Goal: Task Accomplishment & Management: Manage account settings

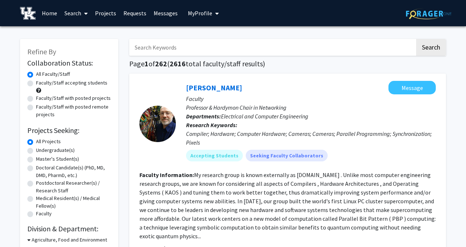
click at [193, 11] on span "My Profile" at bounding box center [200, 12] width 24 height 7
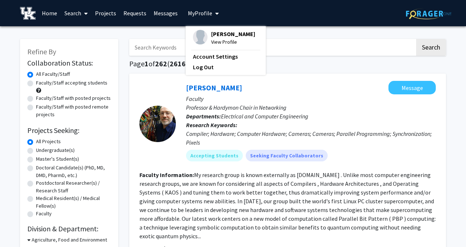
click at [215, 42] on span "View Profile" at bounding box center [233, 42] width 44 height 8
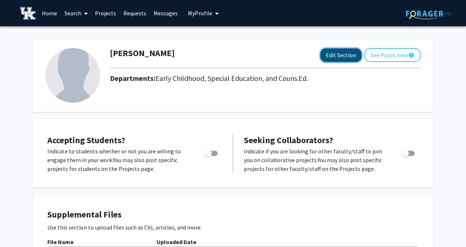
click at [339, 56] on button "Edit Section" at bounding box center [341, 54] width 41 height 13
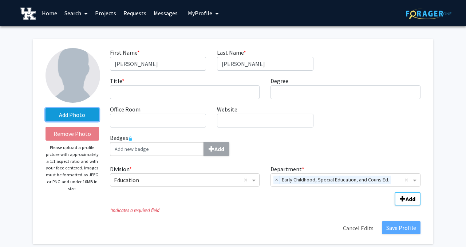
click at [86, 116] on label "Add Photo" at bounding box center [73, 114] width 54 height 13
click at [0, 0] on input "Add Photo" at bounding box center [0, 0] width 0 height 0
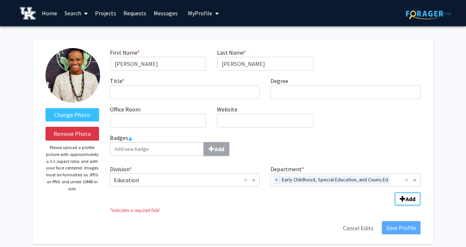
drag, startPoint x: 80, startPoint y: 79, endPoint x: 74, endPoint y: 86, distance: 9.3
click at [75, 114] on label "Change Photo" at bounding box center [73, 114] width 54 height 13
click at [0, 0] on input "Change Photo" at bounding box center [0, 0] width 0 height 0
click at [143, 91] on input "Title * required" at bounding box center [185, 92] width 150 height 14
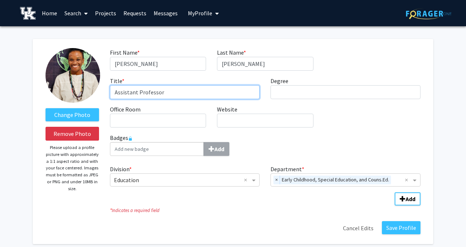
type input "Assistant Professor"
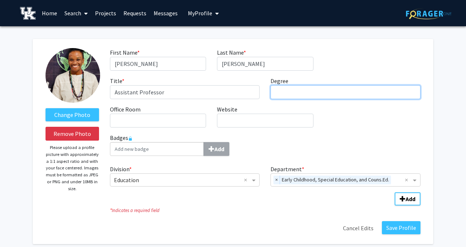
click at [286, 93] on input "Degree required" at bounding box center [346, 92] width 150 height 14
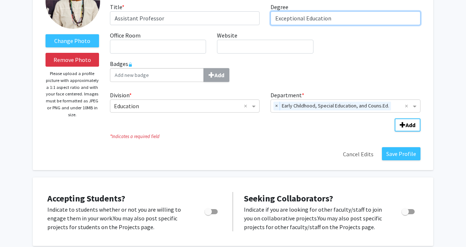
scroll to position [74, 0]
type input "Exceptional Education"
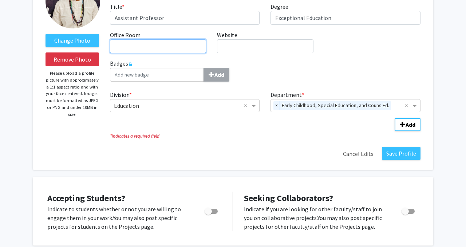
click at [189, 47] on input "Office Room required" at bounding box center [158, 46] width 96 height 14
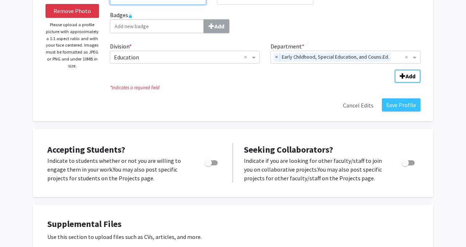
scroll to position [124, 0]
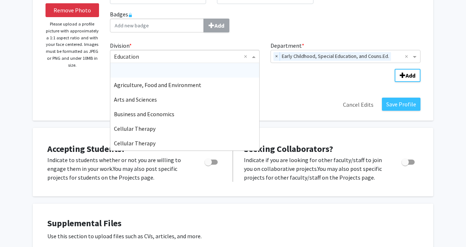
click at [254, 57] on span "Division" at bounding box center [254, 56] width 9 height 9
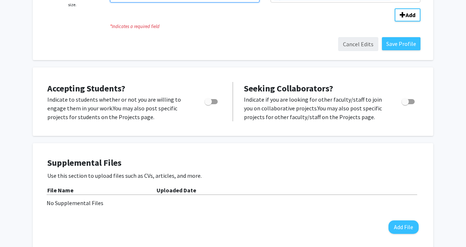
scroll to position [192, 0]
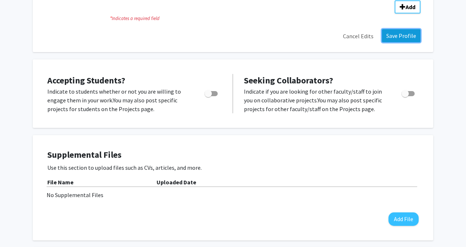
click at [398, 38] on button "Save Profile" at bounding box center [401, 35] width 39 height 13
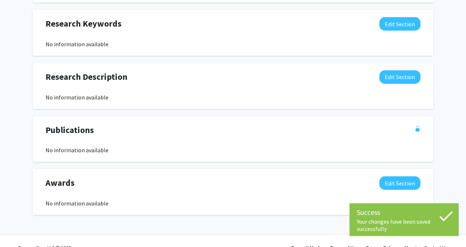
scroll to position [370, 0]
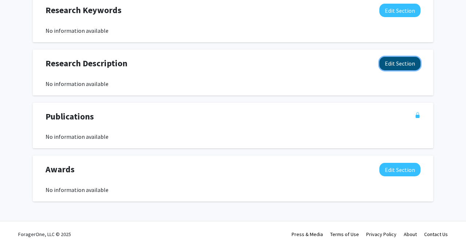
click at [390, 66] on button "Edit Section" at bounding box center [400, 63] width 41 height 13
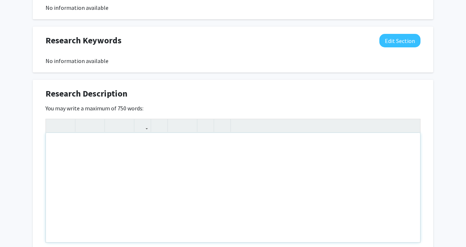
scroll to position [363, 0]
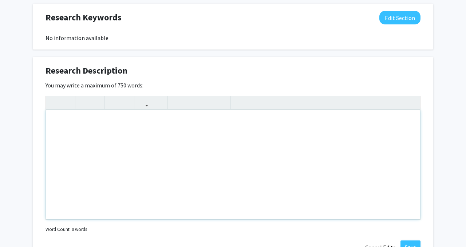
click at [129, 126] on div "Note to users with screen readers: Please deactivate our accessibility plugin f…" at bounding box center [233, 164] width 375 height 109
paste div "Note to users with screen readers: Please deactivate our accessibility plugin f…"
type textarea "<p>[PERSON_NAME], Ph.D. is an assistant professor of Special Education in the E…"
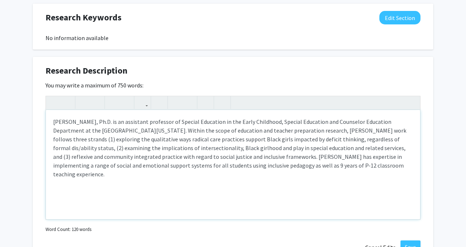
click at [282, 131] on p "[PERSON_NAME], Ph.D. is an assistant professor of Special Education in the Earl…" at bounding box center [233, 147] width 360 height 61
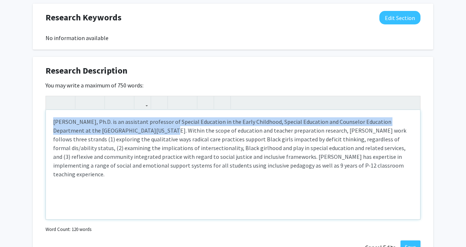
drag, startPoint x: 126, startPoint y: 130, endPoint x: 55, endPoint y: 119, distance: 72.3
click at [55, 119] on p "[PERSON_NAME], Ph.D. is an assistant professor of Special Education in the Earl…" at bounding box center [233, 147] width 360 height 61
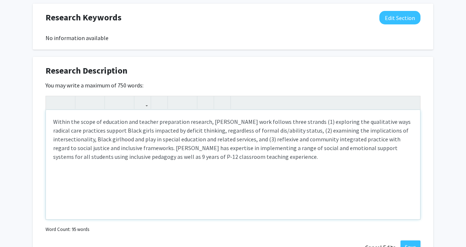
click at [273, 157] on p "Within the scope of education and teacher preparation research, [PERSON_NAME] w…" at bounding box center [233, 139] width 360 height 44
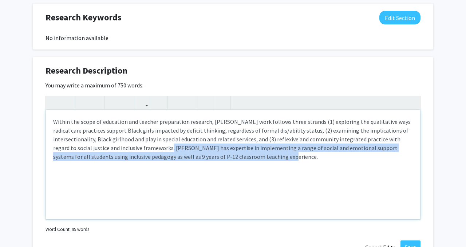
drag, startPoint x: 256, startPoint y: 157, endPoint x: 156, endPoint y: 150, distance: 100.4
click at [156, 150] on p "Within the scope of education and teacher preparation research, [PERSON_NAME] w…" at bounding box center [233, 139] width 360 height 44
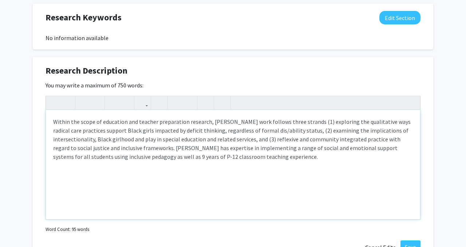
type textarea "<p>Within the scope of education and teacher preparation research, [PERSON_NAME…"
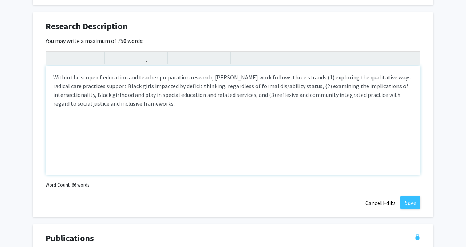
scroll to position [427, 0]
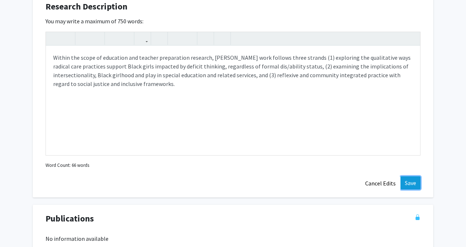
click at [413, 184] on button "Save" at bounding box center [411, 182] width 20 height 13
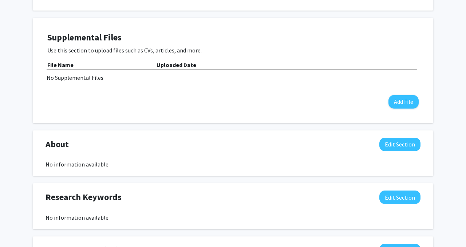
scroll to position [183, 0]
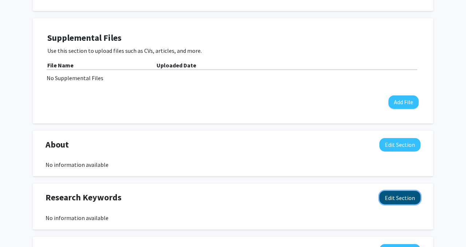
click at [396, 199] on button "Edit Section" at bounding box center [400, 197] width 41 height 13
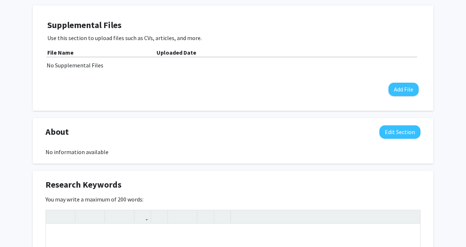
scroll to position [189, 0]
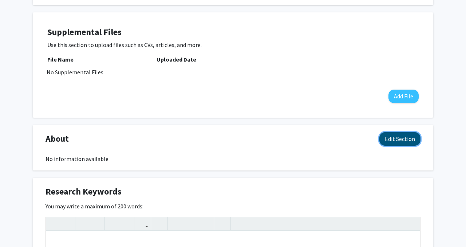
click at [387, 141] on button "Edit Section" at bounding box center [400, 138] width 41 height 13
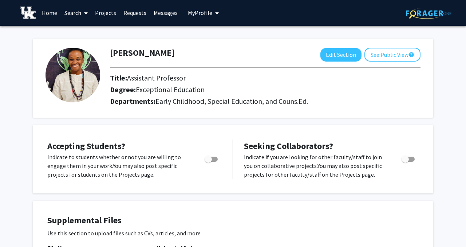
scroll to position [0, 0]
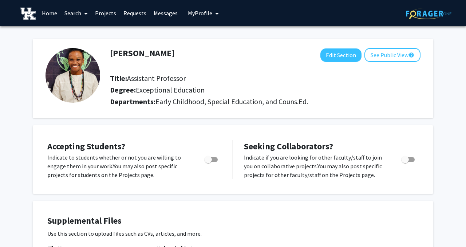
click at [407, 158] on span "Toggle" at bounding box center [405, 159] width 7 height 7
click at [406, 162] on input "Toggle" at bounding box center [405, 162] width 0 height 0
checkbox input "true"
click at [210, 158] on span "Toggle" at bounding box center [208, 159] width 7 height 7
click at [208, 162] on input "Would you like to permit student requests?" at bounding box center [208, 162] width 0 height 0
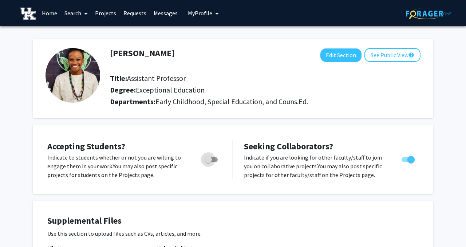
checkbox input "true"
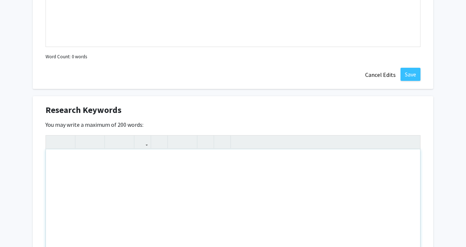
scroll to position [421, 0]
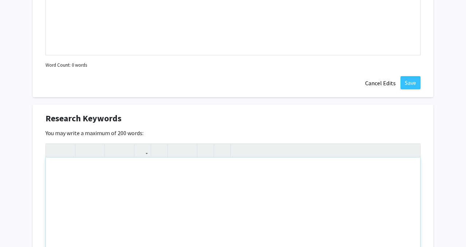
click at [197, 168] on div "Note to users with screen readers: Please deactivate our accessibility plugin f…" at bounding box center [233, 212] width 375 height 109
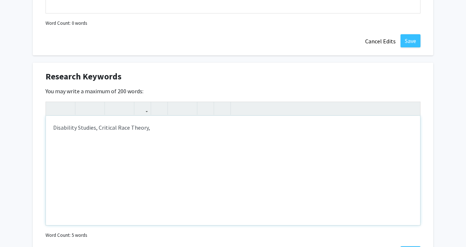
scroll to position [461, 0]
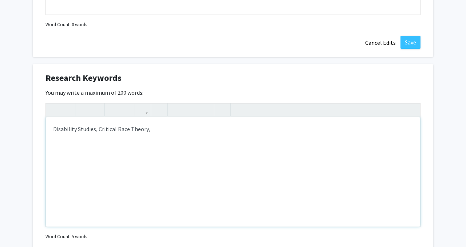
click at [97, 130] on div "Disability Studies, Critical Race Theory," at bounding box center [233, 171] width 375 height 109
drag, startPoint x: 242, startPoint y: 130, endPoint x: 180, endPoint y: 127, distance: 61.6
click at [180, 127] on div "Disability Studies in Education, Inclusive Education, Critical Race Theory," at bounding box center [233, 171] width 375 height 109
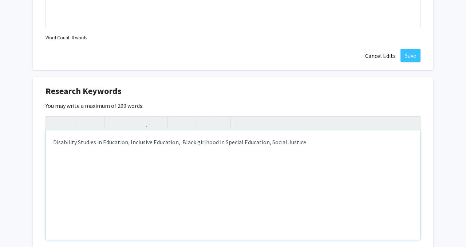
scroll to position [449, 0]
click at [223, 143] on div "Disability Studies in Education, Inclusive Education, Black girlhood in Special…" at bounding box center [233, 184] width 375 height 109
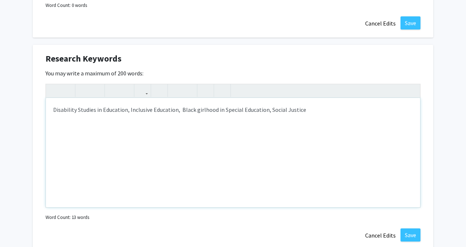
scroll to position [466, 0]
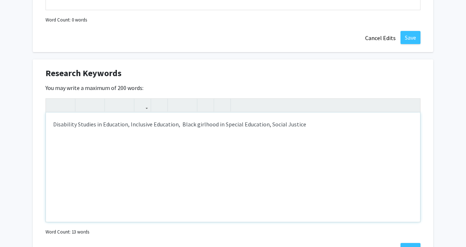
click at [303, 127] on div "Disability Studies in Education, Inclusive Education, Black girlhood in Special…" at bounding box center [233, 167] width 375 height 109
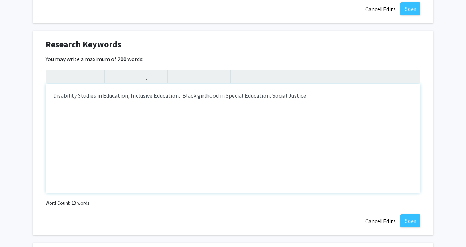
scroll to position [498, 0]
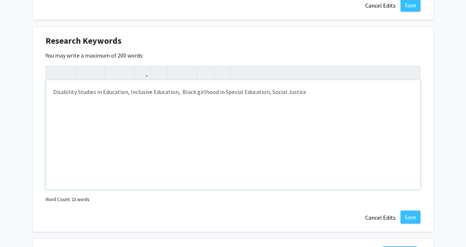
click at [180, 93] on div "Disability Studies in Education, Inclusive Education, Black girlhood in Special…" at bounding box center [233, 134] width 375 height 109
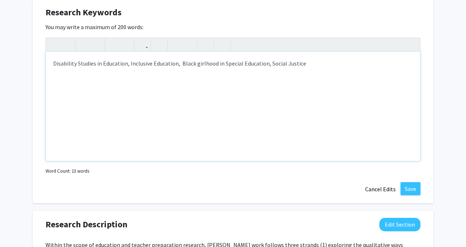
scroll to position [517, 0]
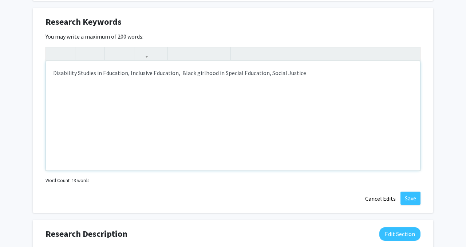
click at [269, 73] on div "Disability Studies in Education, Inclusive Education, Black girlhood in Special…" at bounding box center [233, 115] width 375 height 109
click at [416, 197] on button "Save" at bounding box center [411, 198] width 20 height 13
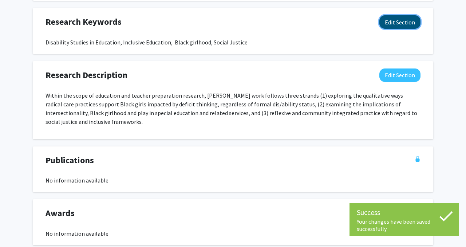
click at [392, 19] on button "Edit Section" at bounding box center [400, 21] width 41 height 13
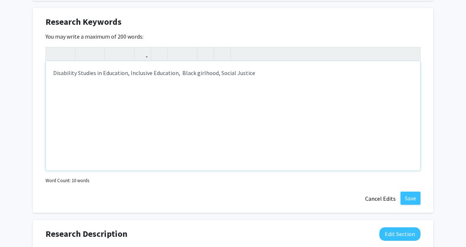
click at [250, 73] on div "Disability Studies in Education, Inclusive Education, Black girlhood, Social Ju…" at bounding box center [233, 115] width 375 height 109
type textarea "Disability Studies in Education, Inclusive Education,&nbsp; Black girlhood, Soc…"
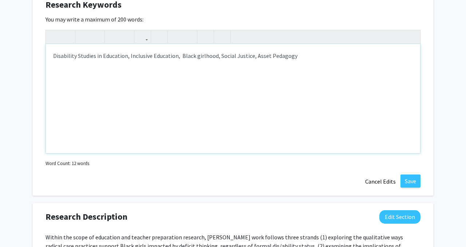
scroll to position [526, 0]
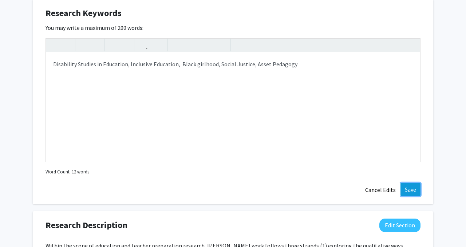
click at [411, 189] on button "Save" at bounding box center [411, 189] width 20 height 13
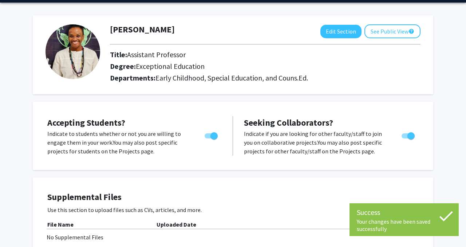
scroll to position [0, 0]
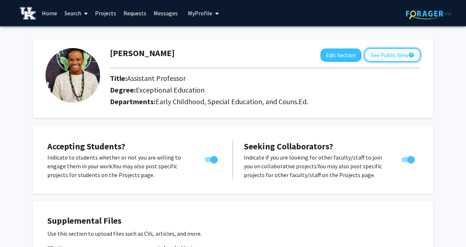
click at [400, 56] on button "See Public View help" at bounding box center [393, 55] width 56 height 14
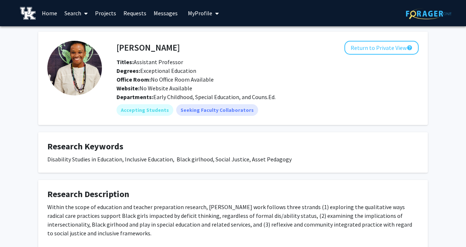
click at [210, 15] on span "My Profile" at bounding box center [200, 12] width 24 height 7
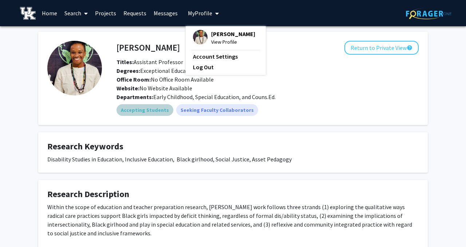
click at [304, 110] on div "Accepting Students Seeking Faculty Collaborators" at bounding box center [267, 110] width 305 height 15
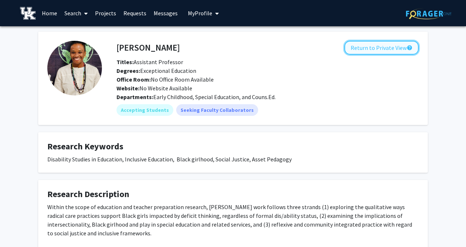
click at [375, 50] on button "Return to Private View help" at bounding box center [382, 48] width 74 height 14
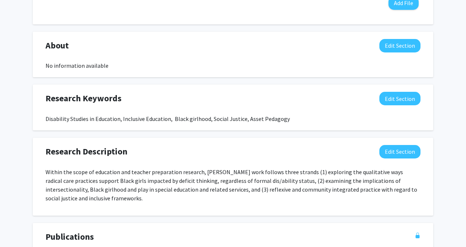
scroll to position [286, 0]
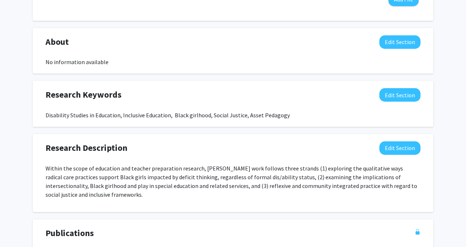
click at [218, 118] on div "Disability Studies in Education, Inclusive Education, Black girlhood, Social Ju…" at bounding box center [233, 115] width 375 height 9
click at [389, 147] on button "Edit Section" at bounding box center [400, 147] width 41 height 13
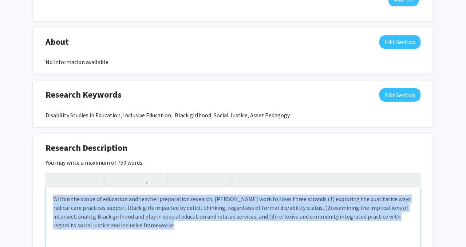
drag, startPoint x: 164, startPoint y: 227, endPoint x: 46, endPoint y: 202, distance: 120.6
click at [46, 202] on div "Within the scope of education and teacher preparation research, [PERSON_NAME] w…" at bounding box center [233, 241] width 375 height 109
copy p "Within the scope of education and teacher preparation research, [PERSON_NAME] w…"
type textarea "<p>Within the scope of education and teacher preparation research, [PERSON_NAME…"
click at [386, 98] on button "Edit Section" at bounding box center [400, 94] width 41 height 13
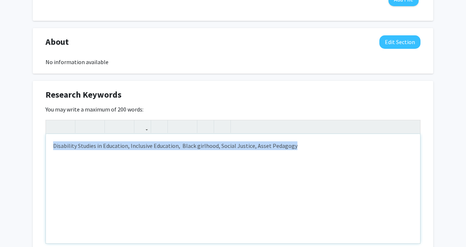
drag, startPoint x: 295, startPoint y: 146, endPoint x: 50, endPoint y: 148, distance: 245.2
click at [50, 148] on div "Disability Studies in Education, Inclusive Education, Black girlhood, Social Ju…" at bounding box center [233, 188] width 375 height 109
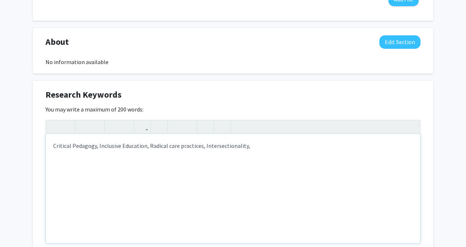
click at [100, 145] on div "Critical Pedagogy, Inclusive Education, Radical care practices, Intersectionali…" at bounding box center [233, 188] width 375 height 109
drag, startPoint x: 295, startPoint y: 148, endPoint x: 247, endPoint y: 146, distance: 47.4
click at [247, 146] on div "Critical Pedagogy, Social Justice and Inclusive Education, Radical care practic…" at bounding box center [233, 188] width 375 height 109
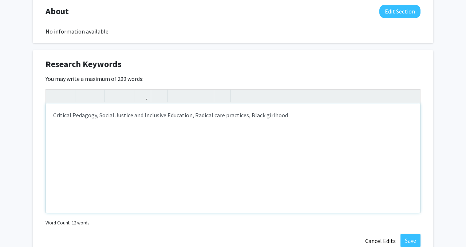
scroll to position [316, 0]
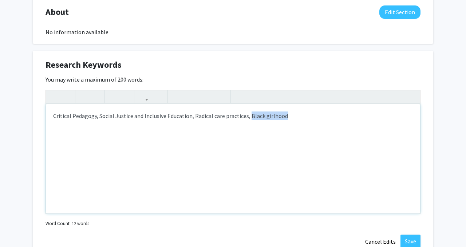
drag, startPoint x: 287, startPoint y: 116, endPoint x: 248, endPoint y: 114, distance: 38.6
click at [248, 114] on div "Critical Pedagogy, Social Justice and Inclusive Education, Radical care practic…" at bounding box center [233, 158] width 375 height 109
click at [192, 118] on div "Critical Pedagogy, Social Justice and Inclusive Education, Radical care practic…" at bounding box center [233, 158] width 375 height 109
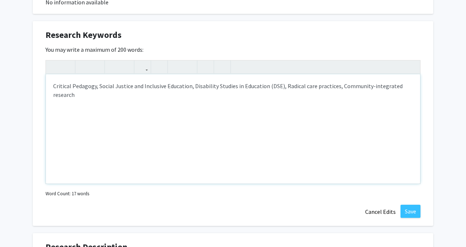
scroll to position [345, 0]
click at [417, 212] on button "Save" at bounding box center [411, 211] width 20 height 13
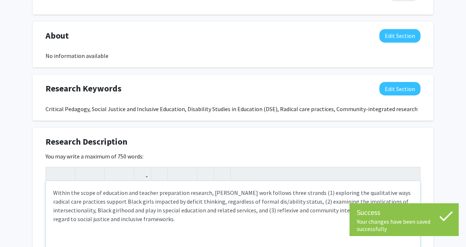
scroll to position [291, 0]
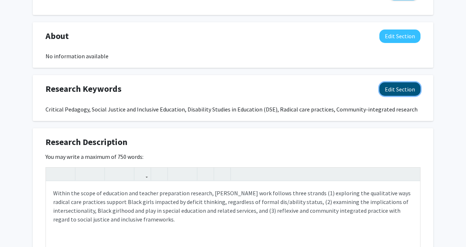
click at [387, 89] on button "Edit Section" at bounding box center [400, 88] width 41 height 13
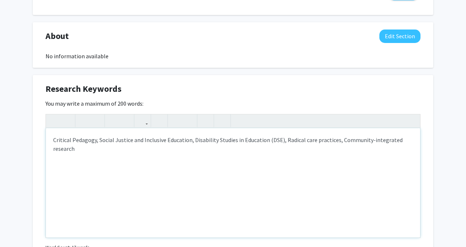
click at [338, 141] on div "Critical Pedagogy, Social Justice and Inclusive Education, Disability Studies i…" at bounding box center [233, 182] width 375 height 109
click at [54, 141] on div "Critical Pedagogy, Social Justice and Inclusive Education, Disability Studies i…" at bounding box center [233, 182] width 375 height 109
click at [277, 140] on div "Radical Care practices, Black girlhood, Inclusive Education, Social Justice, Cr…" at bounding box center [233, 182] width 375 height 109
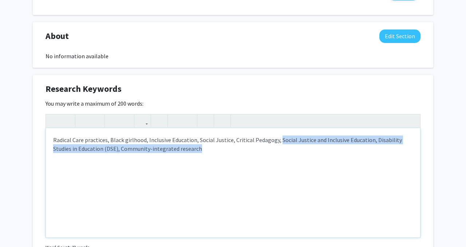
drag, startPoint x: 277, startPoint y: 140, endPoint x: 289, endPoint y: 150, distance: 15.5
click at [289, 150] on div "Radical Care practices, Black girlhood, Inclusive Education, Social Justice, Cr…" at bounding box center [233, 182] width 375 height 109
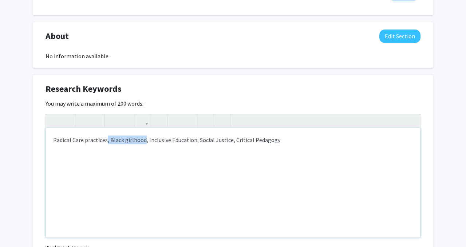
drag, startPoint x: 144, startPoint y: 140, endPoint x: 107, endPoint y: 138, distance: 37.2
click at [107, 138] on div "Radical Care practices, Black girlhood, Inclusive Education, Social Justice, Cr…" at bounding box center [233, 182] width 375 height 109
click at [120, 146] on div "Radical Care Practices for Black Girls, Inclusive Education, Social Justice, Cr…" at bounding box center [233, 182] width 375 height 109
click at [226, 141] on div "Radical Care Practices for Black Girls, Inclusive Education, Social Justice, Cr…" at bounding box center [233, 182] width 375 height 109
click at [278, 146] on div "Radical Care Practices for Black Girls, Inclusive Education, Social Justice, Cr…" at bounding box center [233, 182] width 375 height 109
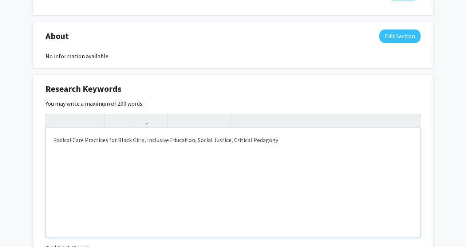
click at [106, 139] on div "Radical Care Practices for Black Girls, Inclusive Education, Social Justice, Cr…" at bounding box center [233, 182] width 375 height 109
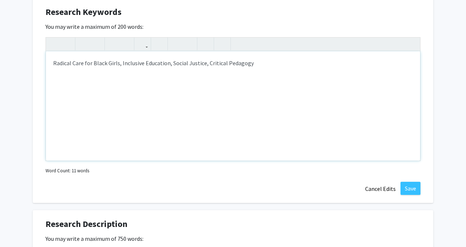
scroll to position [365, 0]
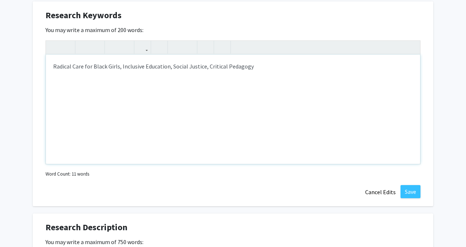
click at [170, 66] on div "Radical Care for Black Girls, Inclusive Education, Social Justice, Critical Ped…" at bounding box center [233, 109] width 375 height 109
type textarea "Radical Care for Black Girls, Inclusive Education, Intersectionality, Social Ju…"
click at [414, 191] on button "Save" at bounding box center [411, 191] width 20 height 13
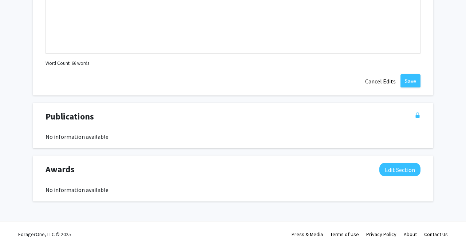
scroll to position [0, 0]
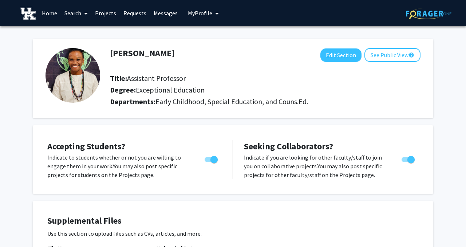
click at [51, 12] on link "Home" at bounding box center [49, 13] width 23 height 26
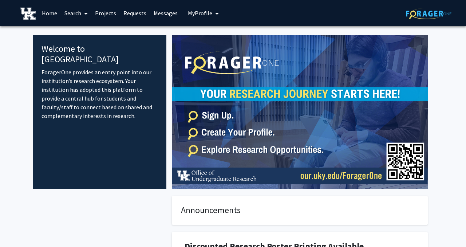
click at [105, 13] on link "Projects" at bounding box center [105, 13] width 28 height 26
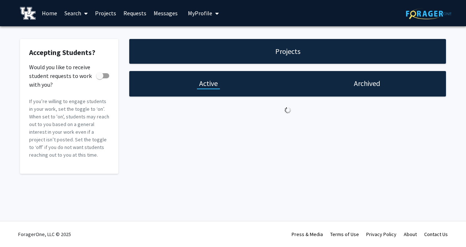
checkbox input "true"
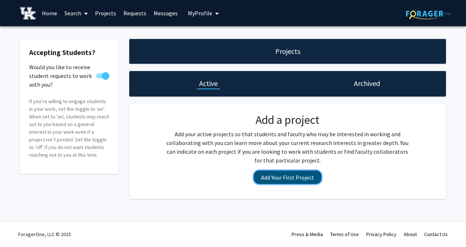
click at [313, 177] on button "Add Your First Project" at bounding box center [288, 177] width 68 height 13
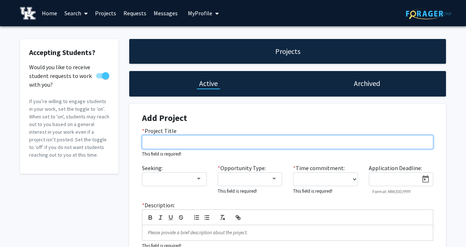
click at [261, 139] on input "* Project Title" at bounding box center [287, 142] width 291 height 14
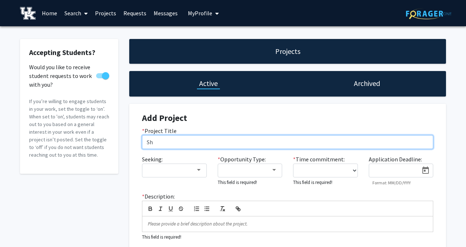
type input "S"
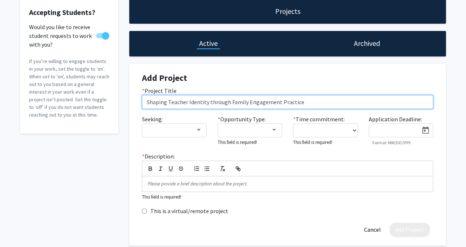
scroll to position [60, 0]
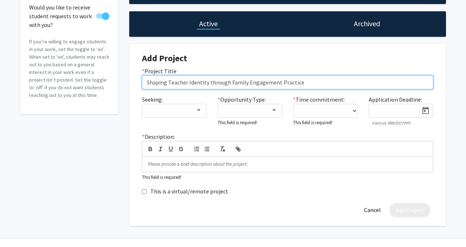
type input "Shaping Teacher Identity through Family Engagement Practice"
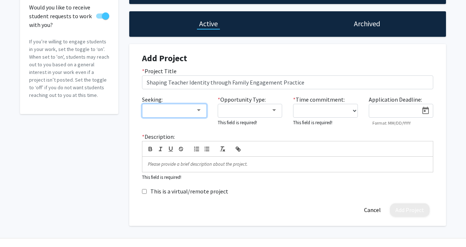
click at [196, 111] on div at bounding box center [199, 110] width 7 height 6
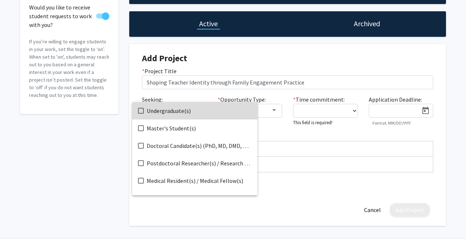
click at [142, 111] on mat-pseudo-checkbox at bounding box center [141, 111] width 6 height 6
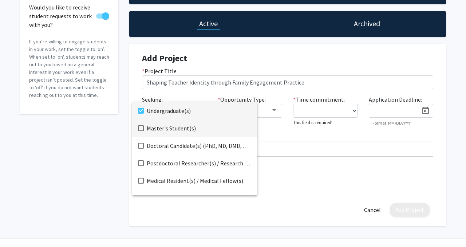
click at [142, 128] on mat-pseudo-checkbox at bounding box center [141, 128] width 6 height 6
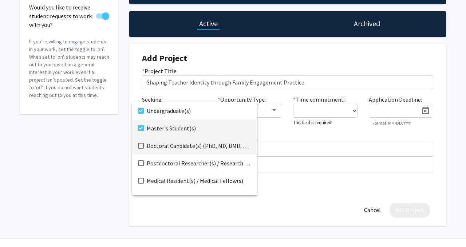
click at [143, 145] on mat-pseudo-checkbox at bounding box center [141, 146] width 6 height 6
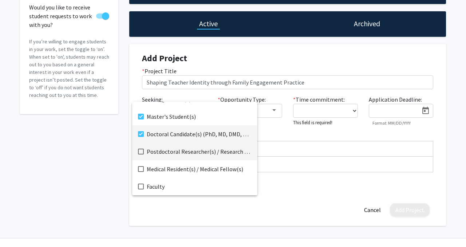
scroll to position [0, 0]
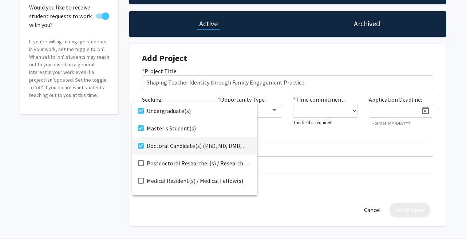
click at [272, 128] on div at bounding box center [233, 123] width 466 height 247
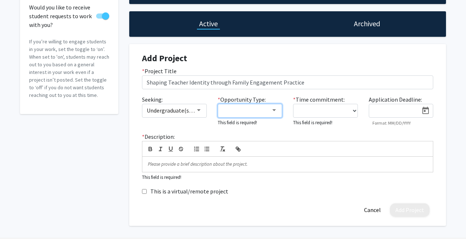
click at [270, 114] on div at bounding box center [247, 110] width 49 height 9
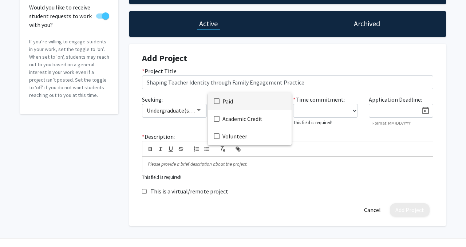
scroll to position [75, 0]
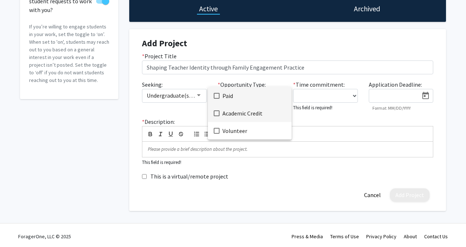
click at [238, 114] on span "Academic Credit" at bounding box center [254, 113] width 63 height 17
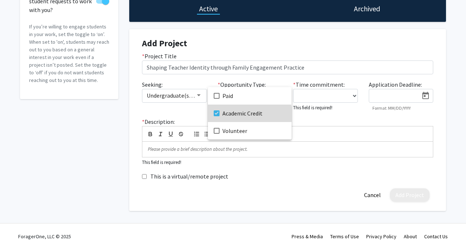
click at [225, 115] on span "Academic Credit" at bounding box center [254, 113] width 63 height 17
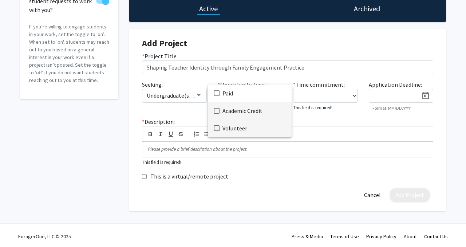
scroll to position [77, 0]
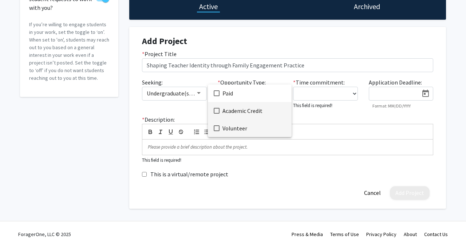
click at [248, 131] on span "Volunteer" at bounding box center [254, 128] width 63 height 17
click at [302, 118] on div at bounding box center [233, 123] width 466 height 247
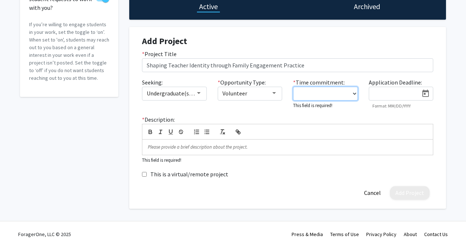
click at [310, 94] on select "0 - 5 hours/week 5 - 10 hours/week 10 - 15 hours/week 15 - 20 hours/week 20 - 3…" at bounding box center [325, 94] width 65 height 14
select select "0 - 5"
click at [293, 87] on select "0 - 5 hours/week 5 - 10 hours/week 10 - 15 hours/week 15 - 20 hours/week 20 - 3…" at bounding box center [325, 94] width 65 height 14
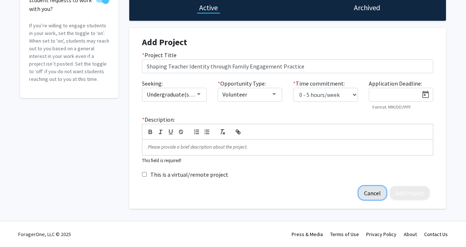
click at [376, 192] on button "Cancel" at bounding box center [373, 192] width 28 height 13
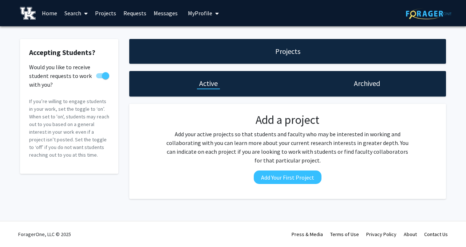
scroll to position [0, 0]
click at [50, 14] on link "Home" at bounding box center [49, 13] width 23 height 26
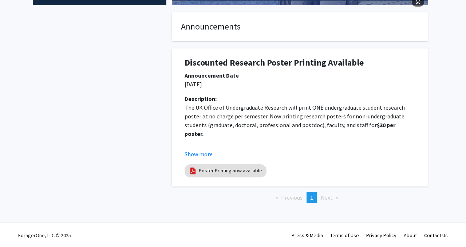
scroll to position [184, 0]
